Goal: Information Seeking & Learning: Learn about a topic

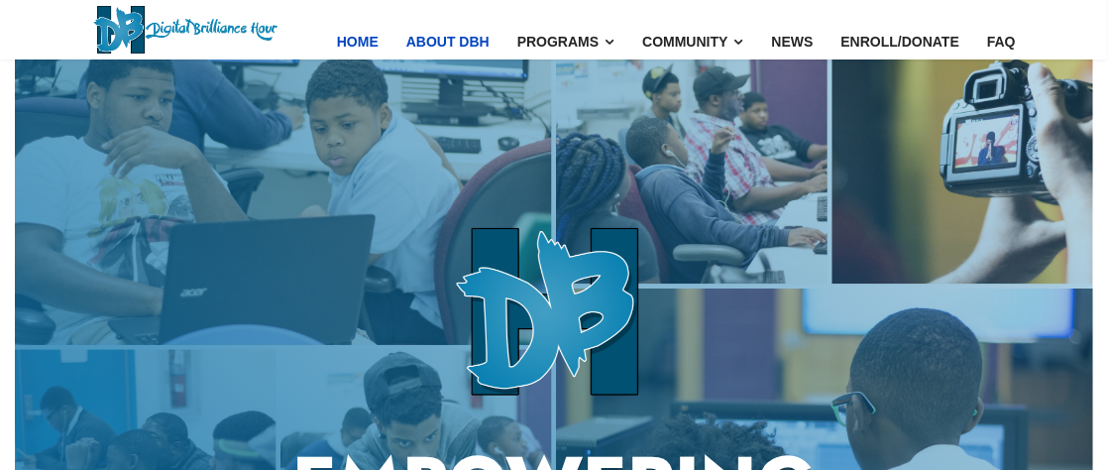
click at [454, 38] on link "About DBH" at bounding box center [447, 41] width 111 height 83
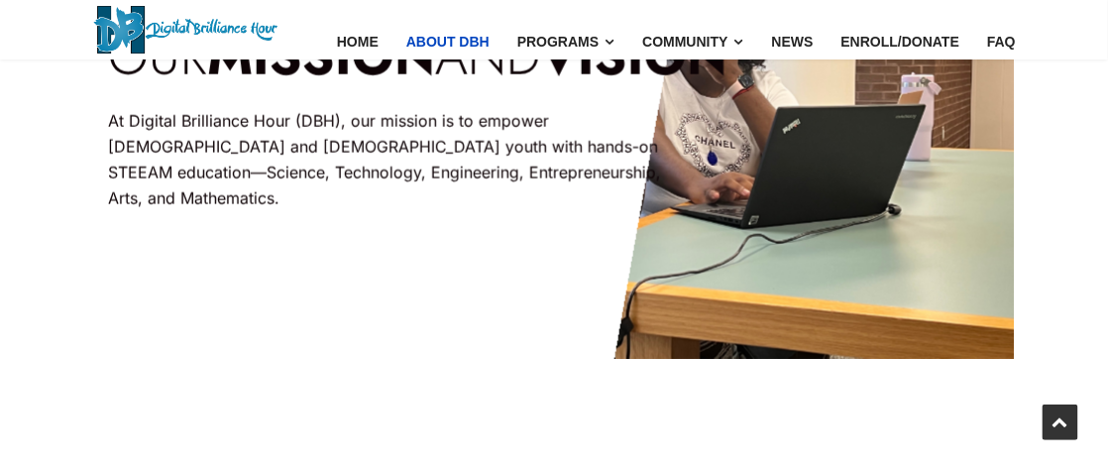
scroll to position [495, 0]
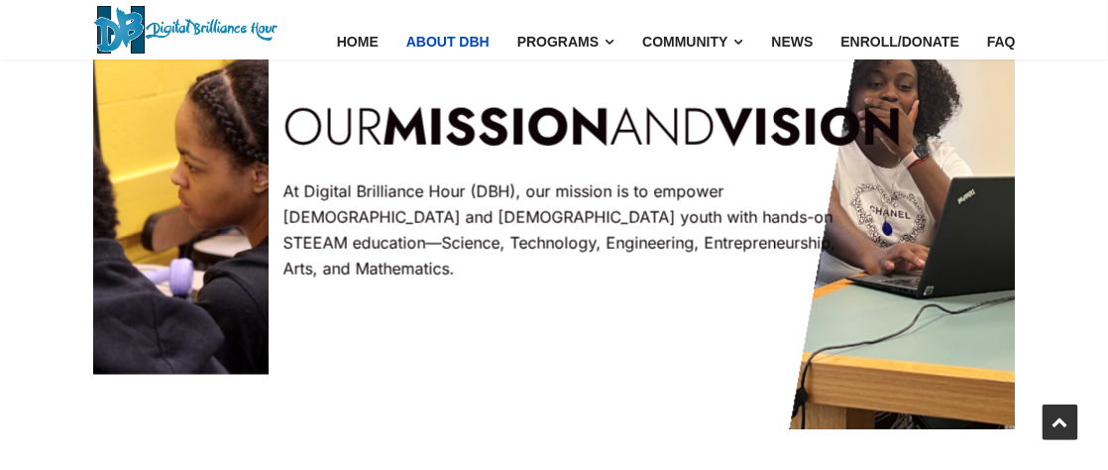
drag, startPoint x: 432, startPoint y: 259, endPoint x: 617, endPoint y: 264, distance: 185.4
click at [617, 264] on p "At Digital Brilliance Hour (DBH), our mission is to empower [DEMOGRAPHIC_DATA] …" at bounding box center [575, 229] width 585 height 103
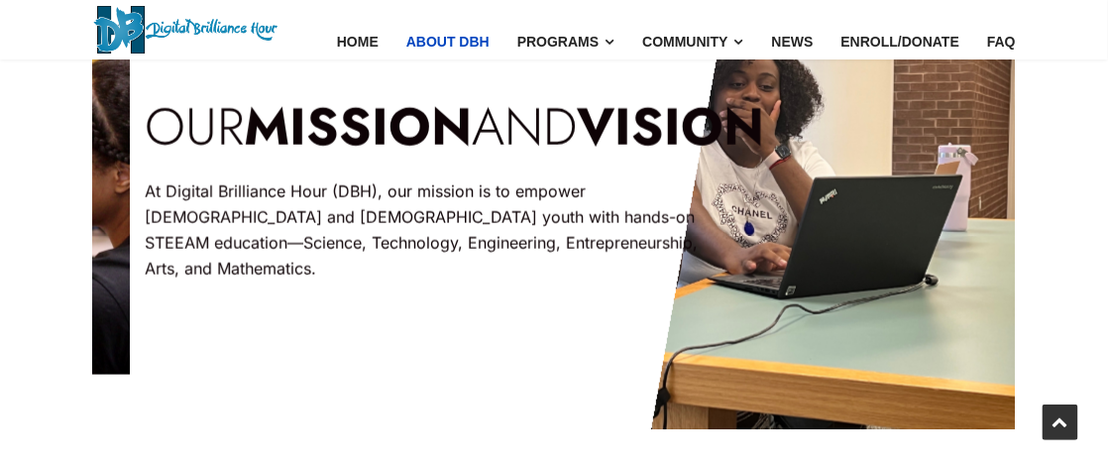
drag, startPoint x: 399, startPoint y: 251, endPoint x: 468, endPoint y: 271, distance: 71.2
click at [468, 271] on div "At Digital Brilliance Hour (DBH), our mission is to empower [DEMOGRAPHIC_DATA] …" at bounding box center [437, 238] width 585 height 159
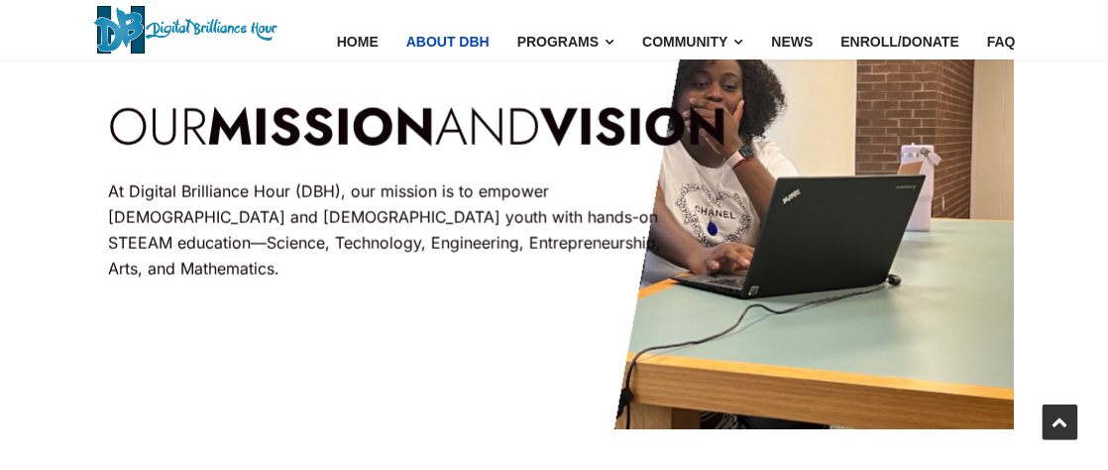
drag, startPoint x: 362, startPoint y: 194, endPoint x: 344, endPoint y: 202, distance: 19.5
click at [357, 196] on p "At Digital Brilliance Hour (DBH), our mission is to empower [DEMOGRAPHIC_DATA] …" at bounding box center [400, 229] width 585 height 103
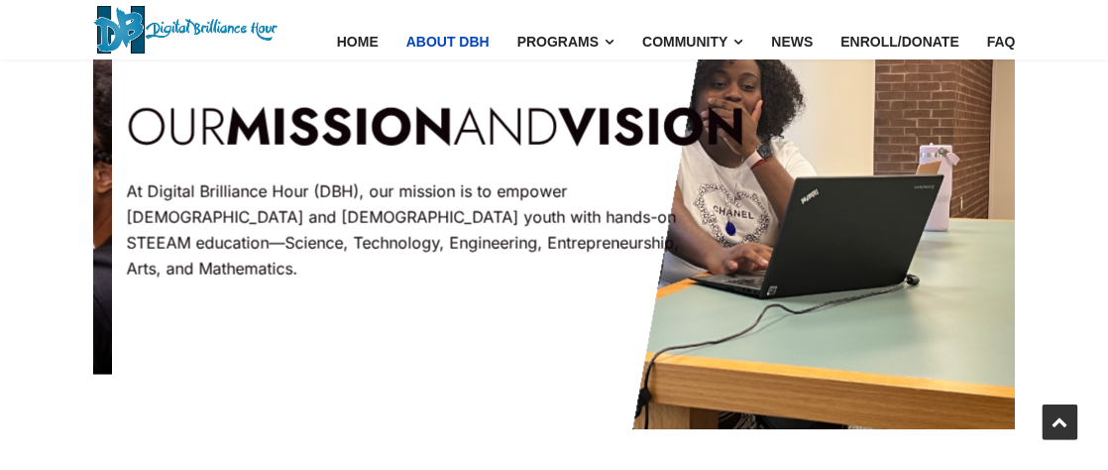
drag, startPoint x: 348, startPoint y: 202, endPoint x: 361, endPoint y: 244, distance: 43.6
click at [369, 238] on p "At Digital Brilliance Hour (DBH), our mission is to empower [DEMOGRAPHIC_DATA] …" at bounding box center [419, 229] width 585 height 103
